Goal: Task Accomplishment & Management: Manage account settings

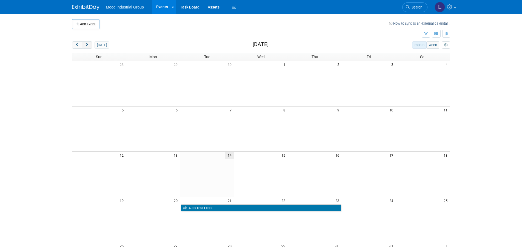
click at [89, 44] on span "next" at bounding box center [87, 45] width 4 height 4
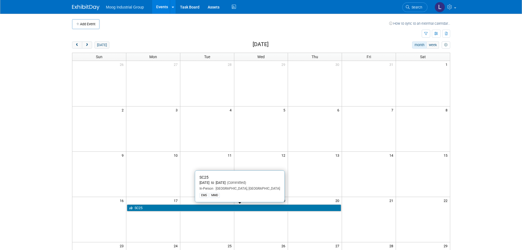
click at [150, 209] on link "SC25" at bounding box center [234, 207] width 214 height 7
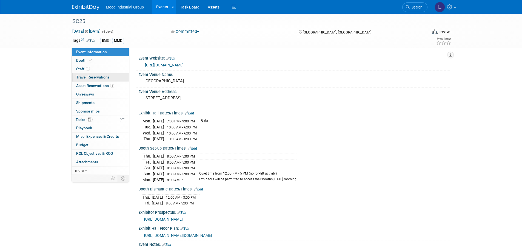
click at [90, 77] on span "Travel Reservations 0" at bounding box center [92, 77] width 33 height 4
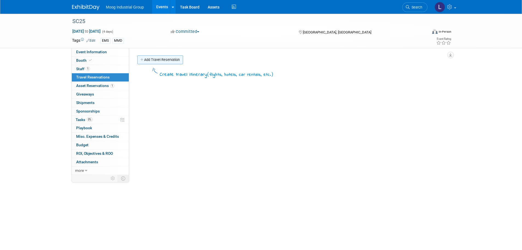
click at [154, 60] on link "Add Travel Reservation" at bounding box center [160, 59] width 46 height 9
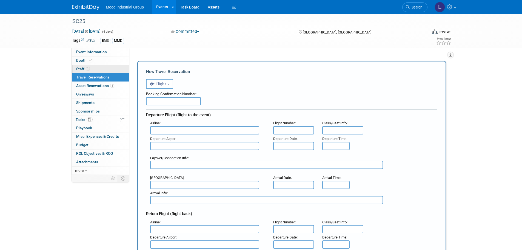
click at [82, 70] on span "Staff 1" at bounding box center [83, 69] width 14 height 4
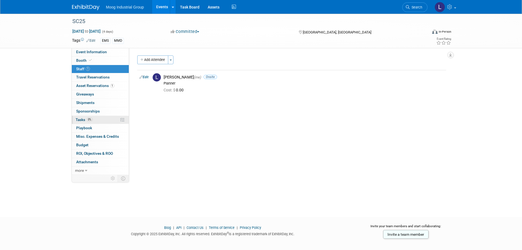
click at [81, 119] on span "Tasks 0%" at bounding box center [84, 119] width 17 height 4
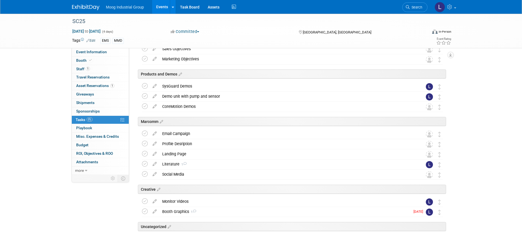
scroll to position [110, 0]
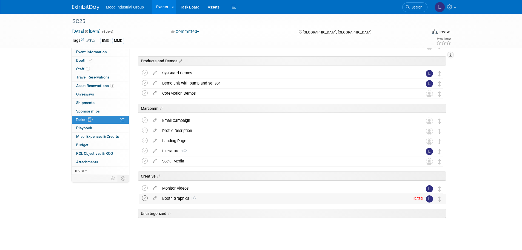
click at [145, 200] on icon at bounding box center [145, 198] width 6 height 6
click at [144, 139] on icon at bounding box center [145, 141] width 6 height 6
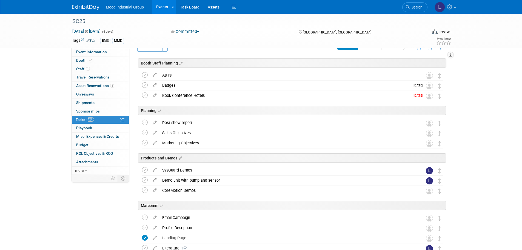
scroll to position [0, 0]
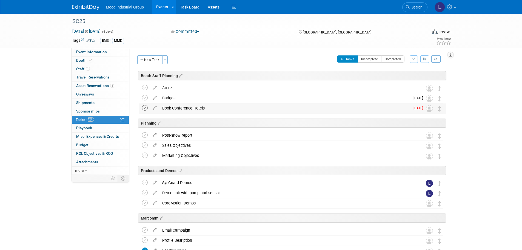
click at [143, 107] on icon at bounding box center [145, 108] width 6 height 6
click at [152, 74] on div "Booth Staff Planning" at bounding box center [292, 75] width 308 height 9
click at [342, 71] on div "Booth Staff Planning" at bounding box center [292, 75] width 308 height 9
click at [181, 76] on icon at bounding box center [180, 75] width 5 height 5
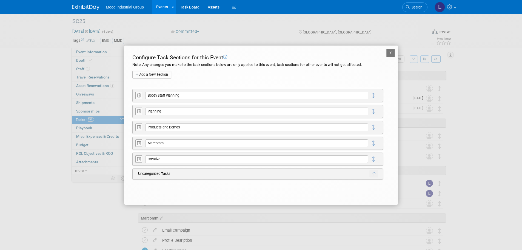
click at [390, 53] on button "X" at bounding box center [391, 53] width 9 height 8
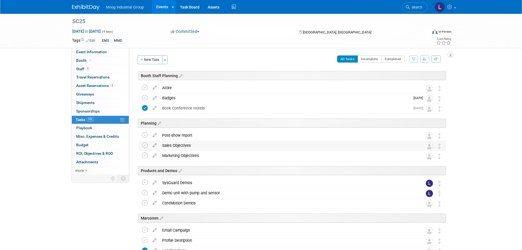
click at [177, 145] on div "Sales Objectives" at bounding box center [288, 145] width 256 height 9
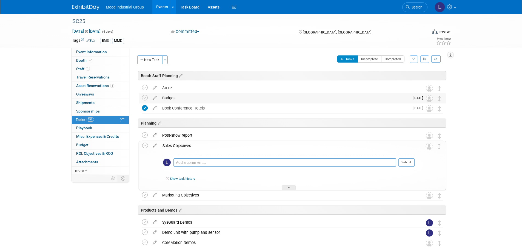
click at [169, 99] on div "Badges" at bounding box center [285, 97] width 251 height 9
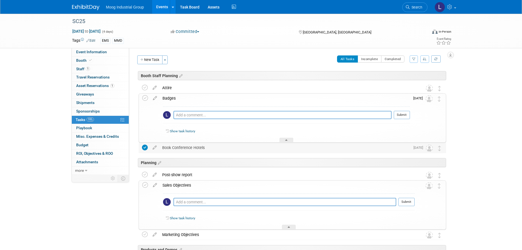
click at [177, 149] on div "Book Conference Hotels" at bounding box center [285, 147] width 251 height 9
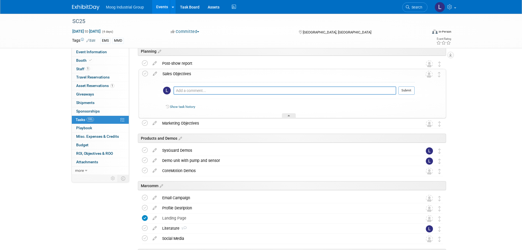
scroll to position [411, 0]
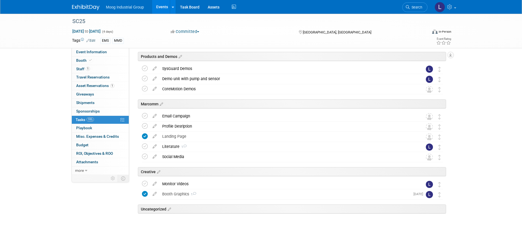
click at [151, 211] on div "Uncategorized" at bounding box center [292, 208] width 308 height 9
click at [167, 211] on icon at bounding box center [168, 209] width 5 height 5
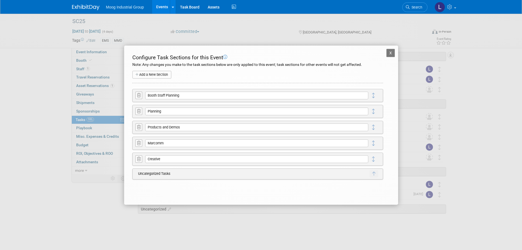
click at [390, 53] on button "X" at bounding box center [391, 53] width 9 height 8
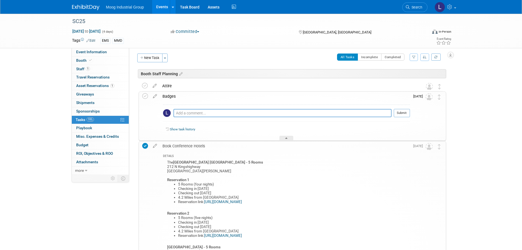
scroll to position [0, 0]
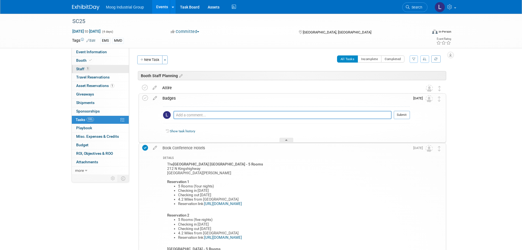
click at [97, 68] on link "1 Staff 1" at bounding box center [100, 69] width 57 height 8
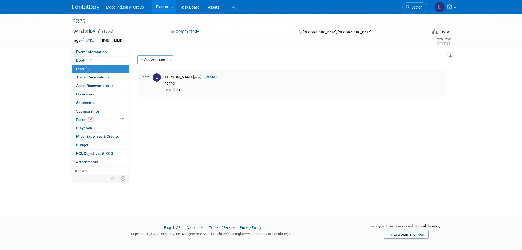
click at [146, 78] on link "Edit" at bounding box center [144, 77] width 9 height 4
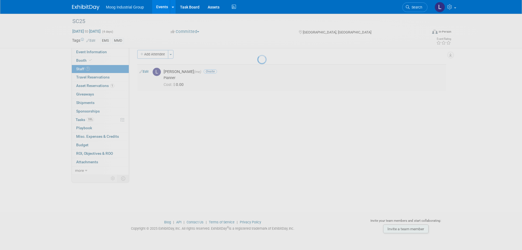
select select "05d1f974-1232-476f-9909-6a20130d34c6"
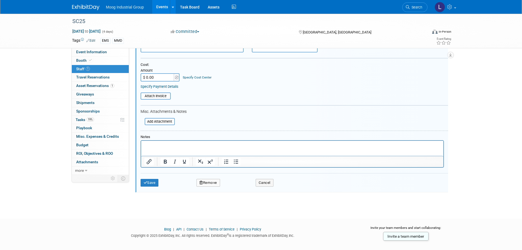
scroll to position [94, 0]
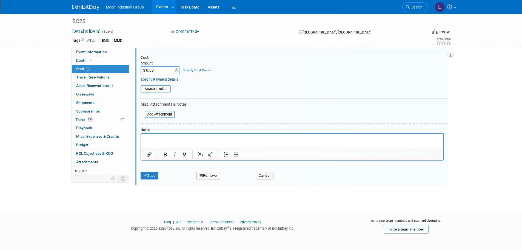
click at [162, 139] on p "Rich Text Area. Press ALT-0 for help." at bounding box center [292, 138] width 296 height 5
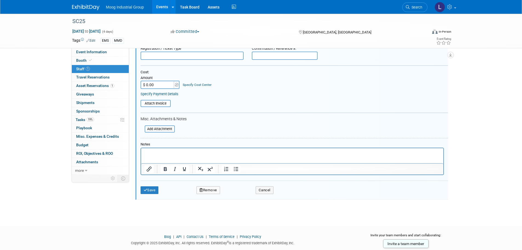
scroll to position [66, 0]
